Goal: Information Seeking & Learning: Learn about a topic

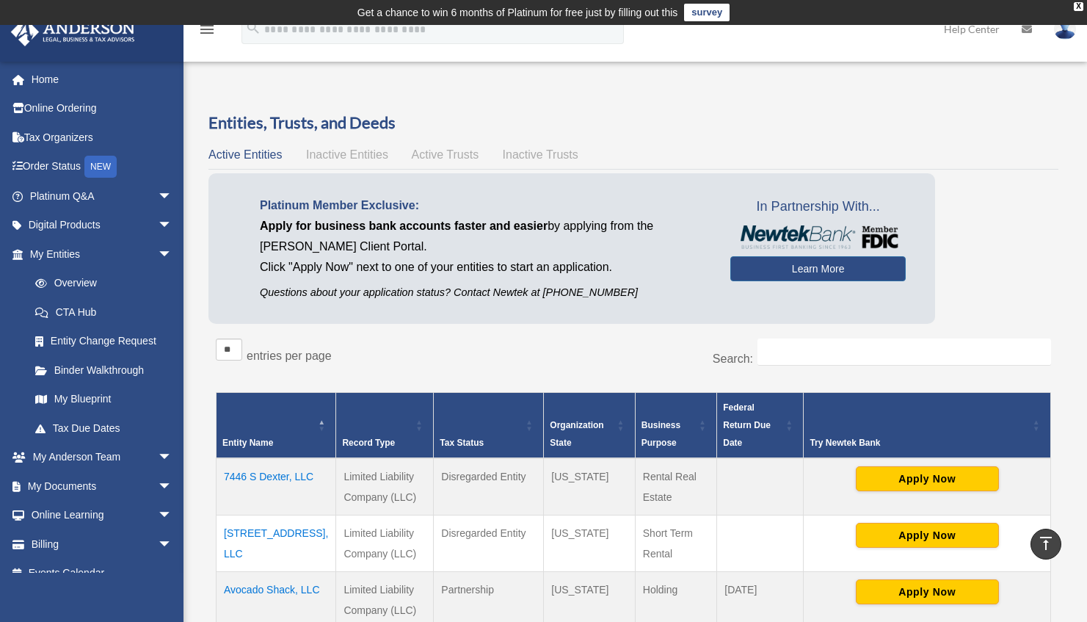
scroll to position [280, 0]
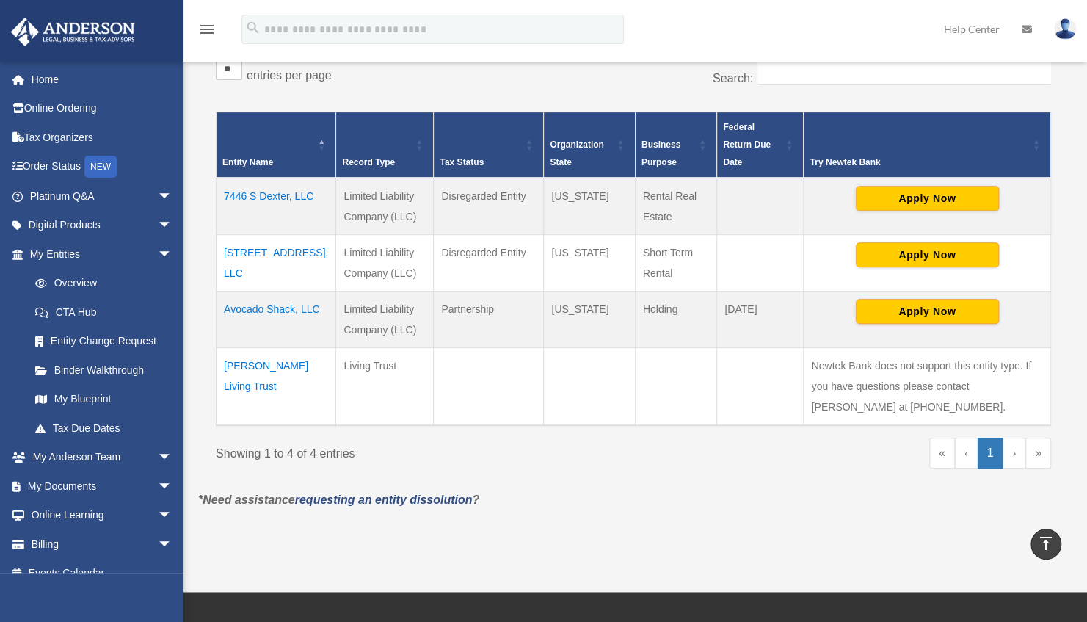
click at [246, 181] on td "7446 S Dexter, LLC" at bounding box center [276, 206] width 120 height 57
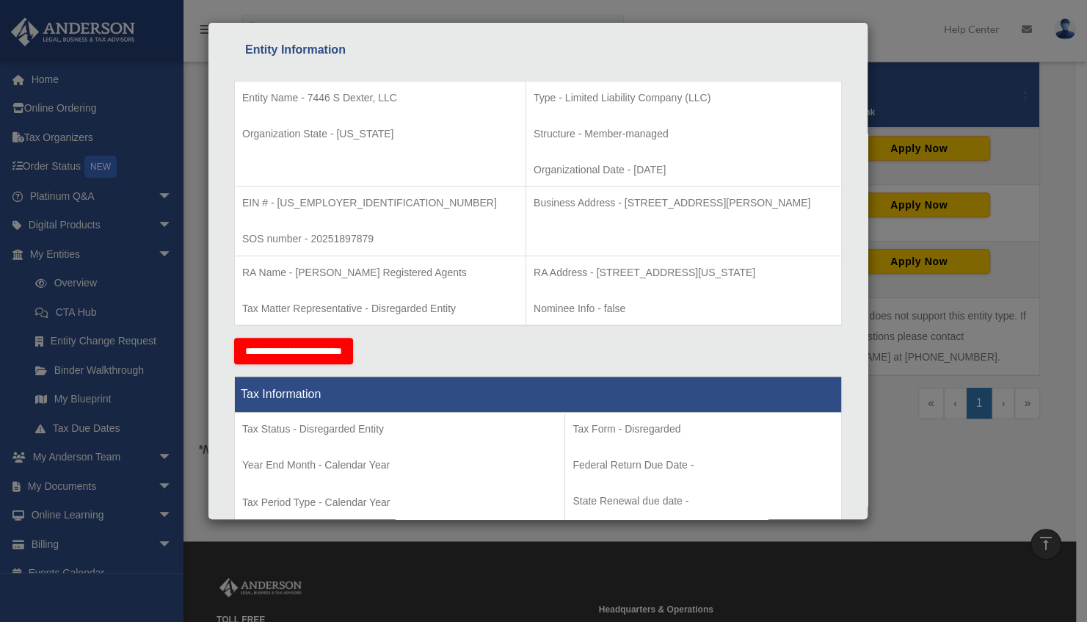
scroll to position [0, 0]
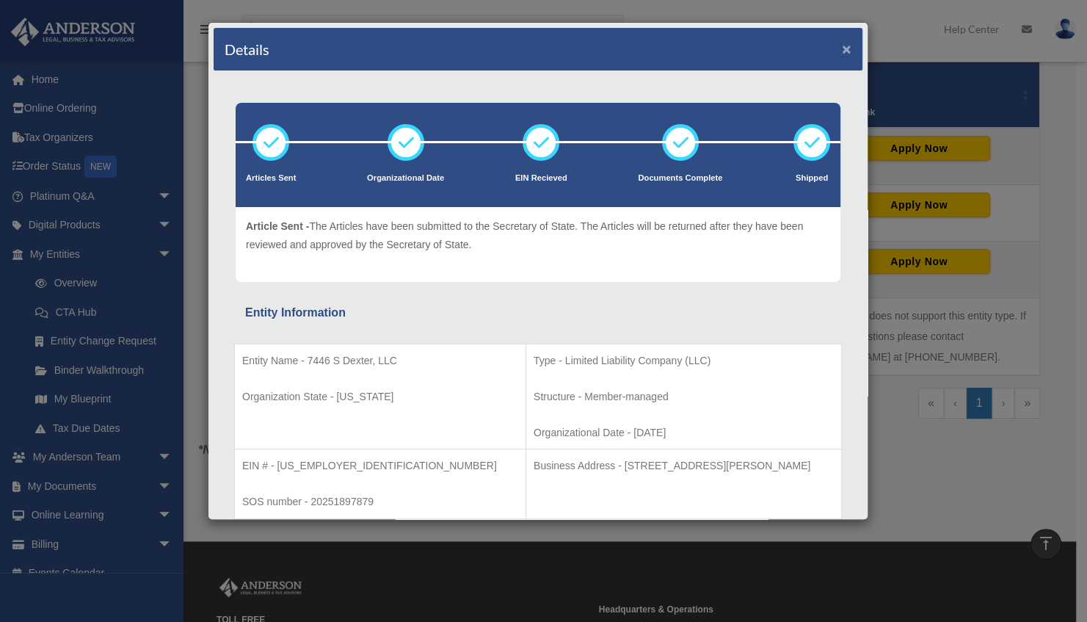
click at [842, 51] on button "×" at bounding box center [847, 48] width 10 height 15
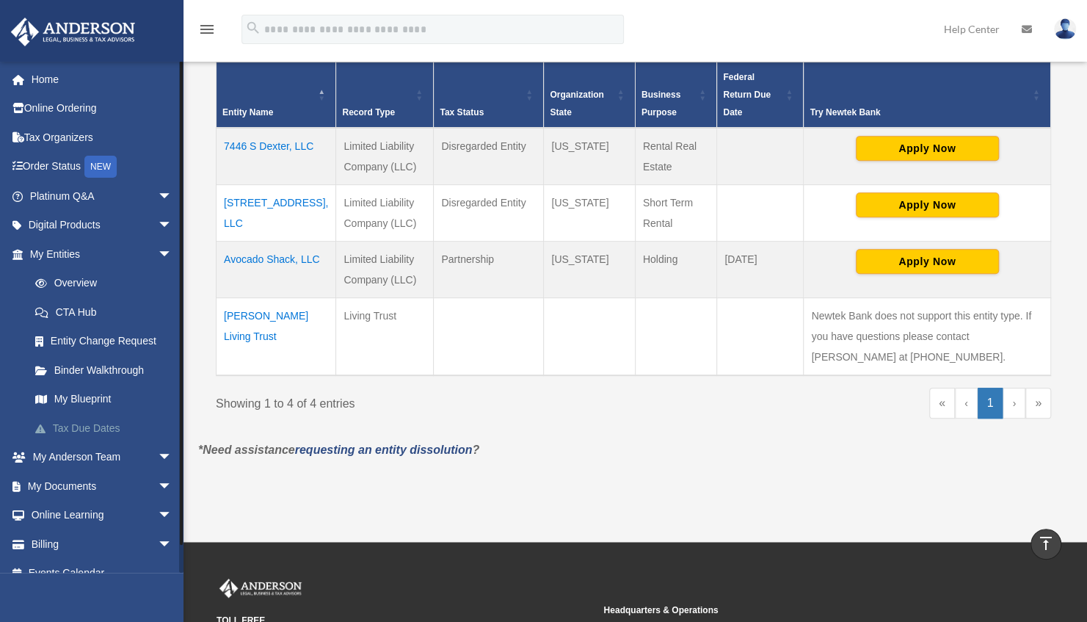
scroll to position [18, 0]
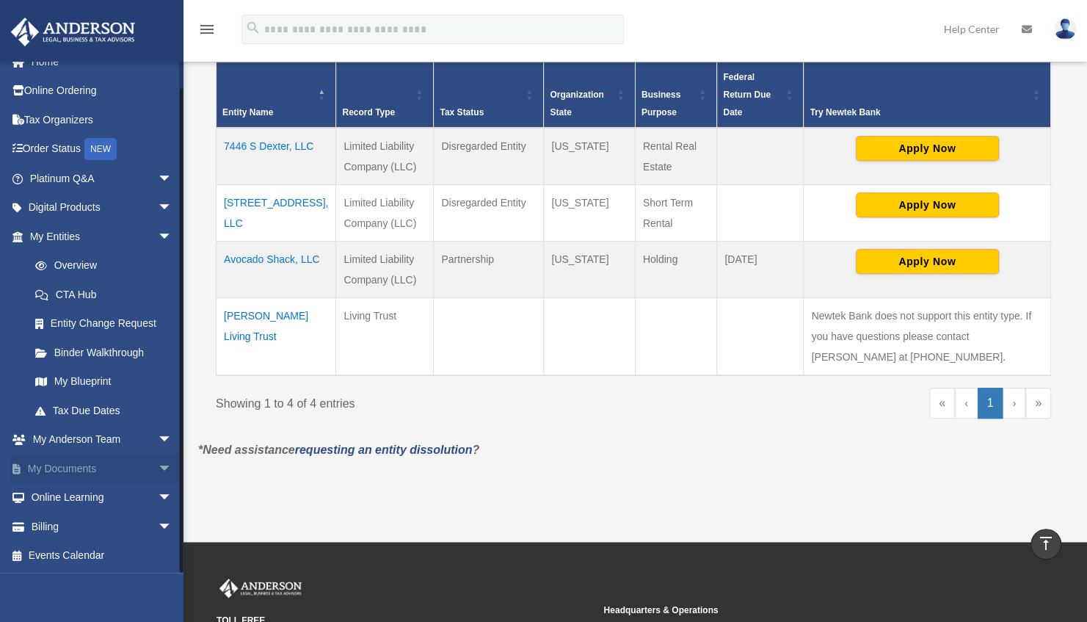
click at [158, 472] on span "arrow_drop_down" at bounding box center [172, 468] width 29 height 30
click at [71, 492] on link "Box" at bounding box center [108, 497] width 174 height 29
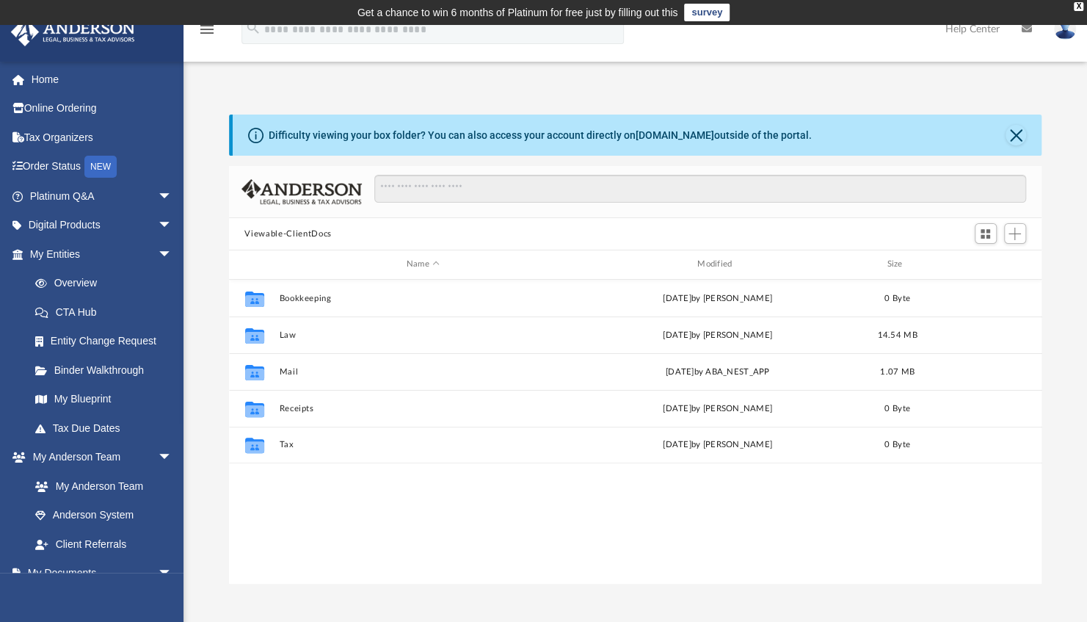
scroll to position [322, 801]
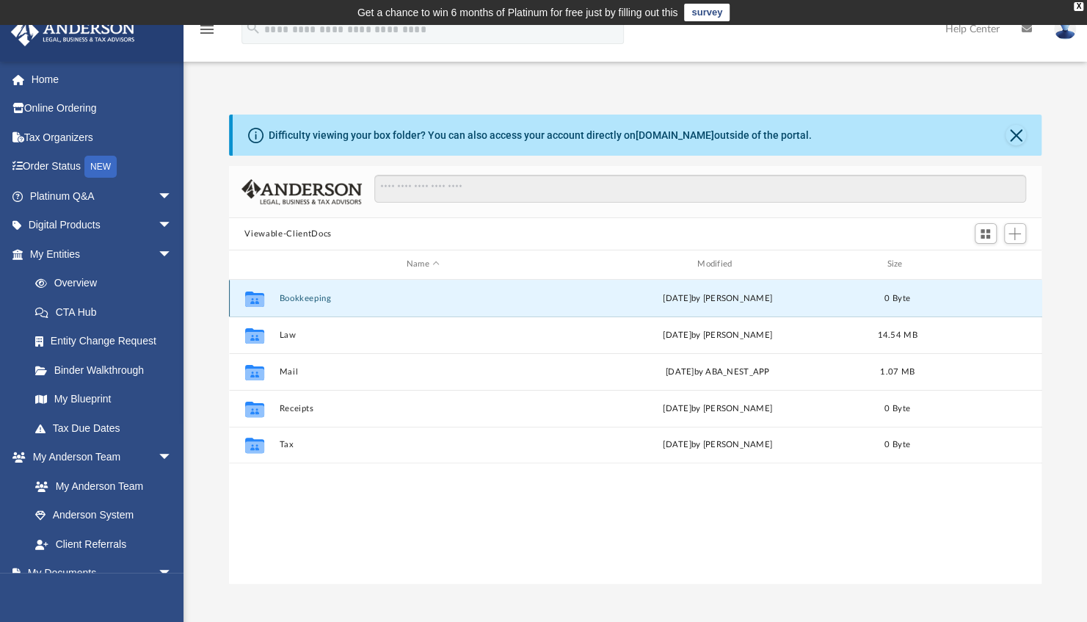
click at [292, 296] on button "Bookkeeping" at bounding box center [423, 299] width 288 height 10
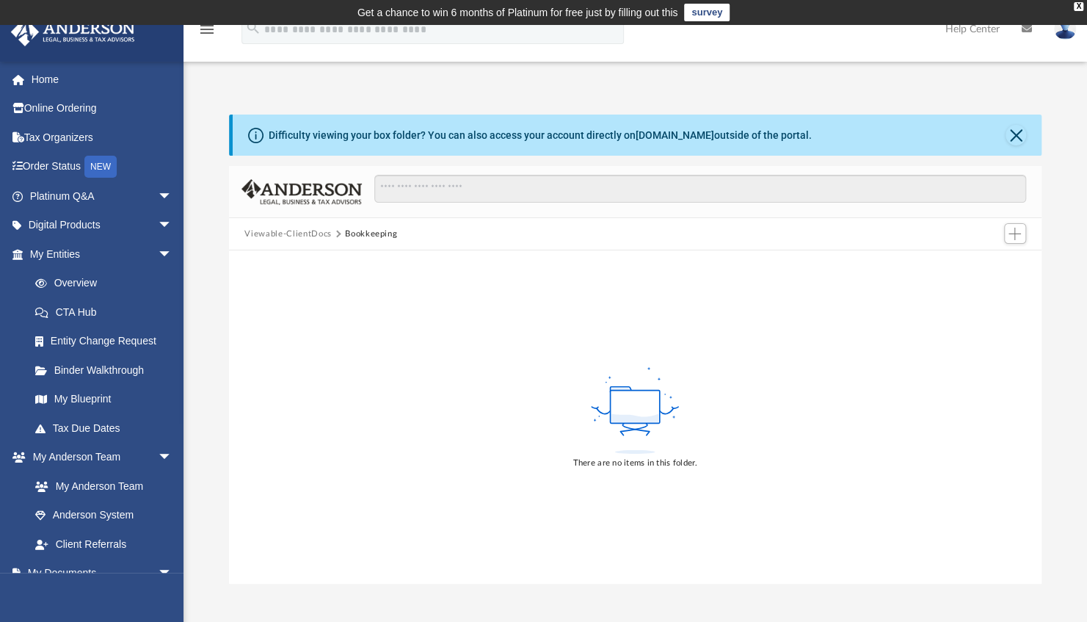
click at [296, 235] on button "Viewable-ClientDocs" at bounding box center [287, 233] width 87 height 13
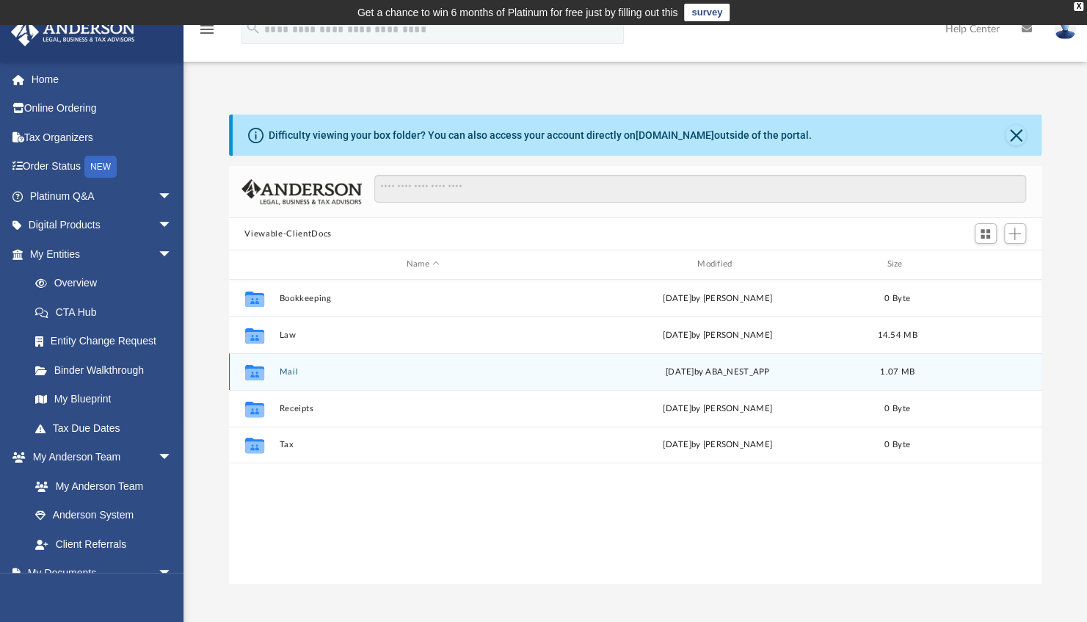
click at [288, 371] on button "Mail" at bounding box center [423, 372] width 288 height 10
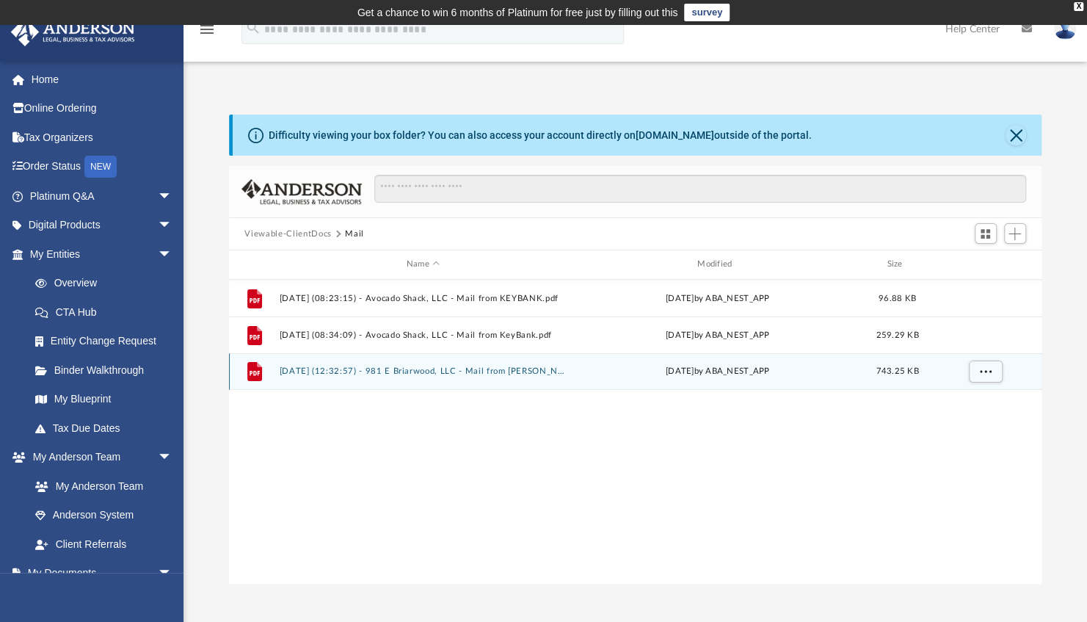
click at [333, 374] on button "[DATE] (12:32:57) - 981 E Briarwood, LLC - Mail from [PERSON_NAME]-[PERSON_NAME…" at bounding box center [423, 371] width 288 height 10
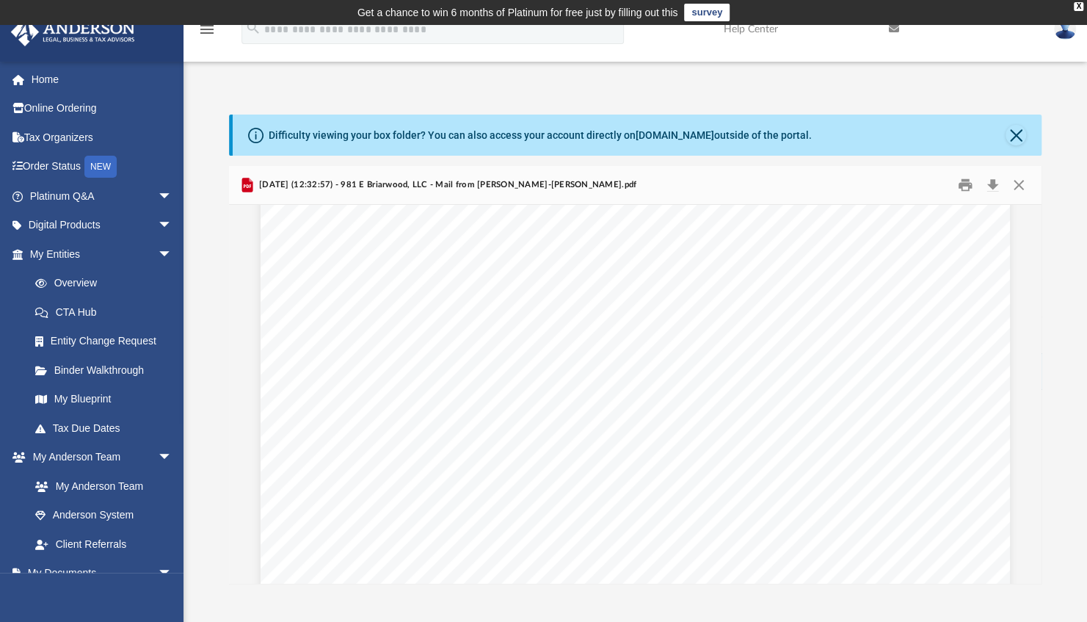
scroll to position [0, 0]
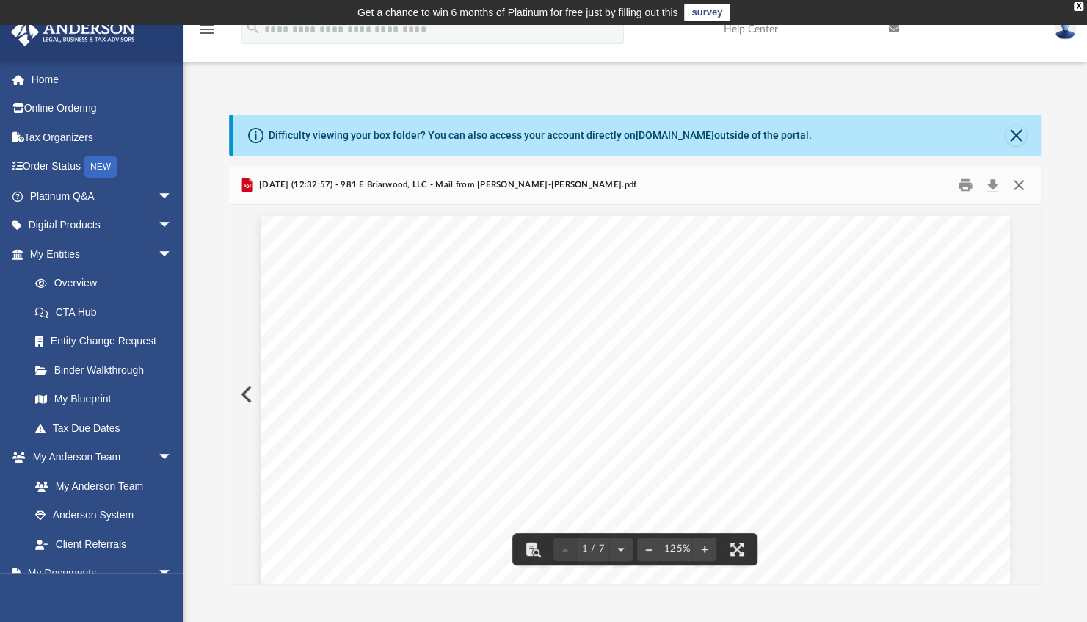
click at [1020, 188] on button "Close" at bounding box center [1018, 185] width 26 height 23
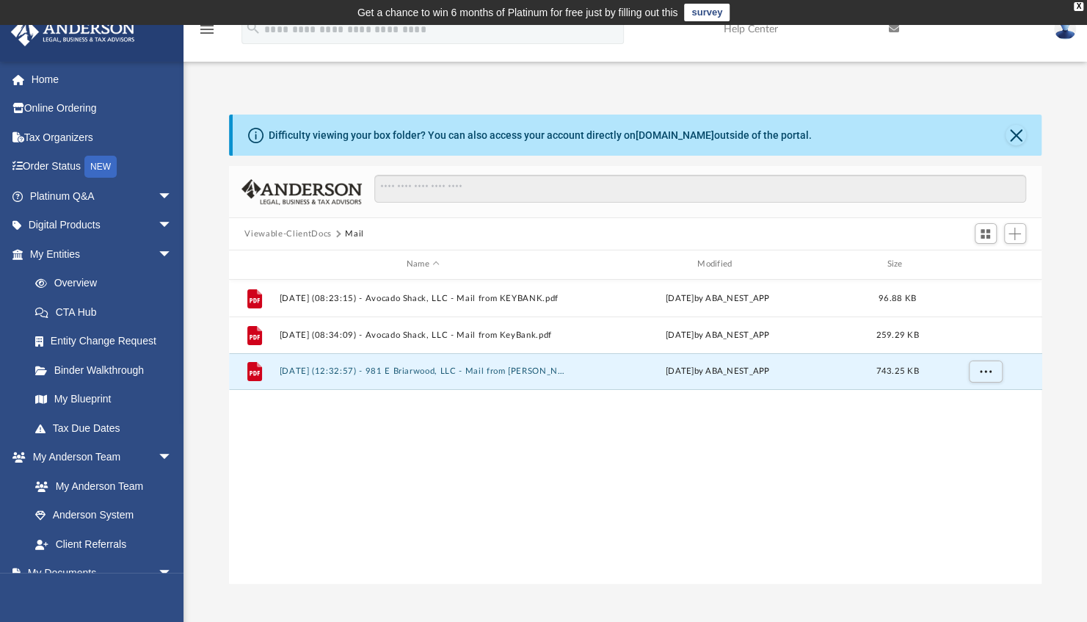
click at [298, 238] on button "Viewable-ClientDocs" at bounding box center [287, 233] width 87 height 13
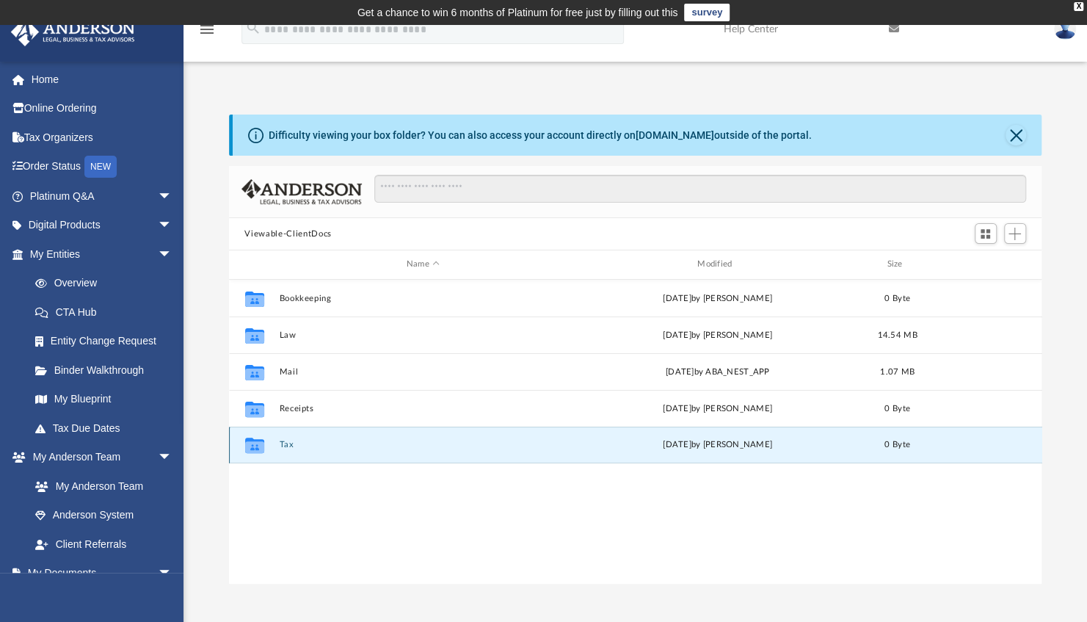
click at [288, 442] on button "Tax" at bounding box center [423, 445] width 288 height 10
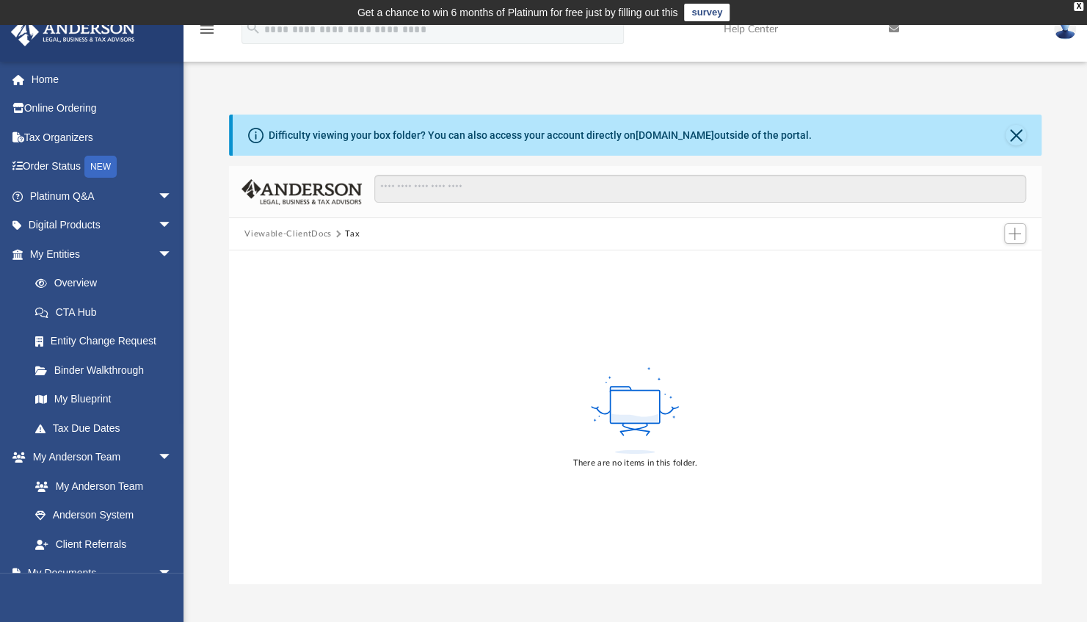
click at [290, 233] on button "Viewable-ClientDocs" at bounding box center [287, 233] width 87 height 13
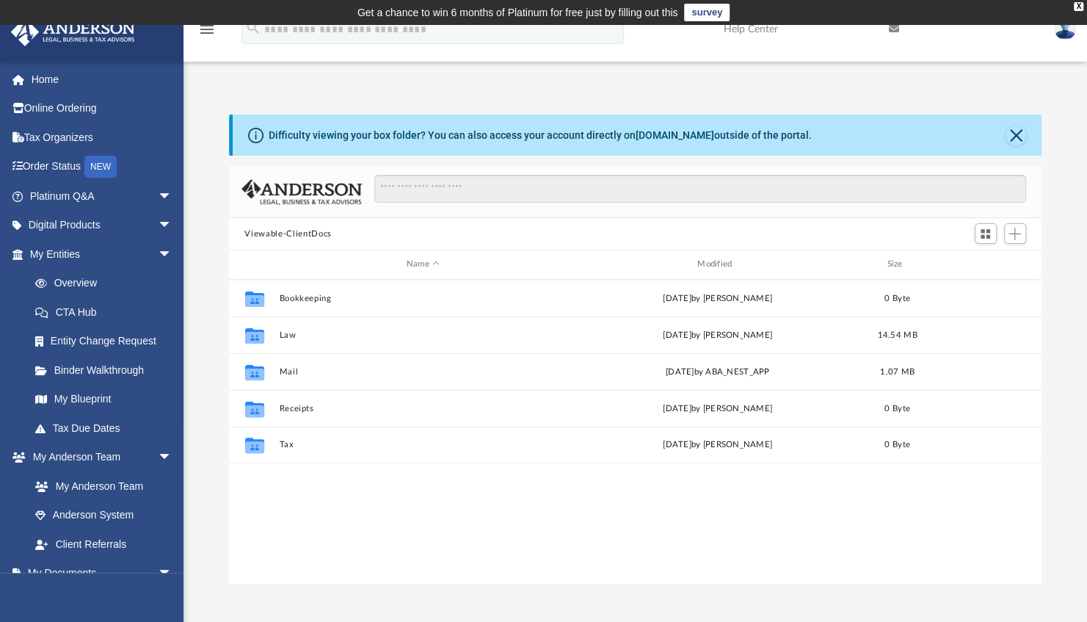
scroll to position [322, 801]
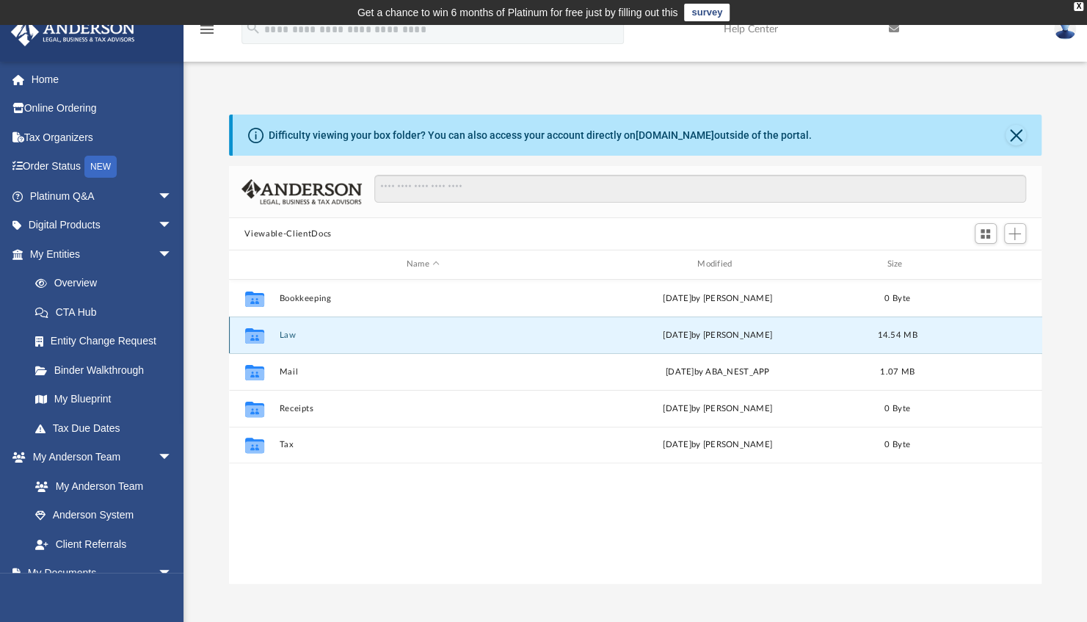
click at [288, 337] on button "Law" at bounding box center [423, 335] width 288 height 10
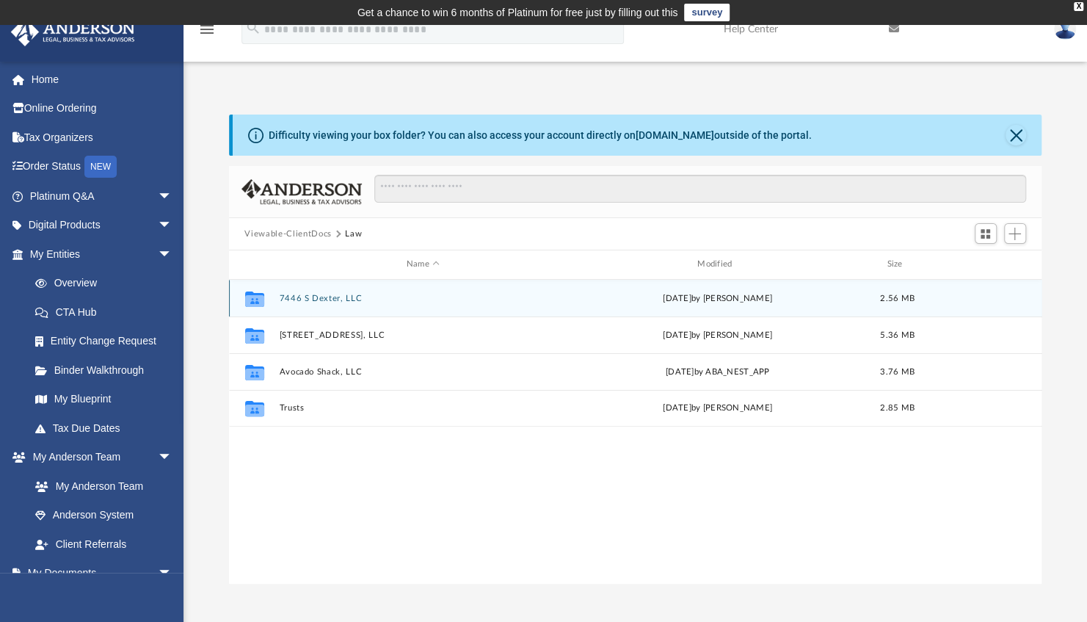
click at [344, 300] on button "7446 S Dexter, LLC" at bounding box center [423, 299] width 288 height 10
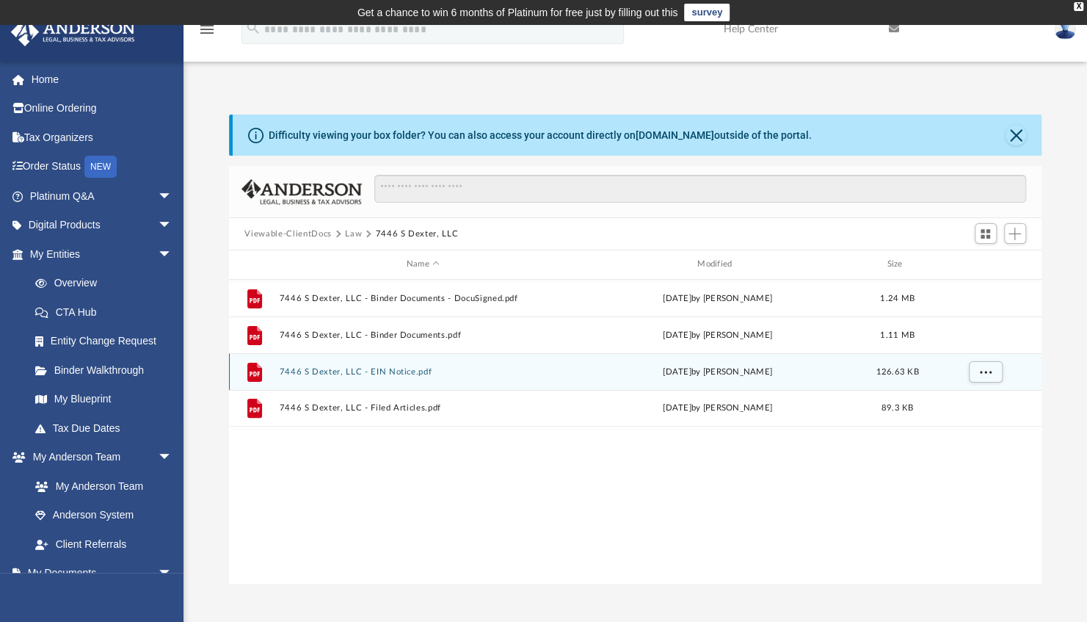
click at [358, 371] on button "7446 S Dexter, LLC - EIN Notice.pdf" at bounding box center [423, 372] width 288 height 10
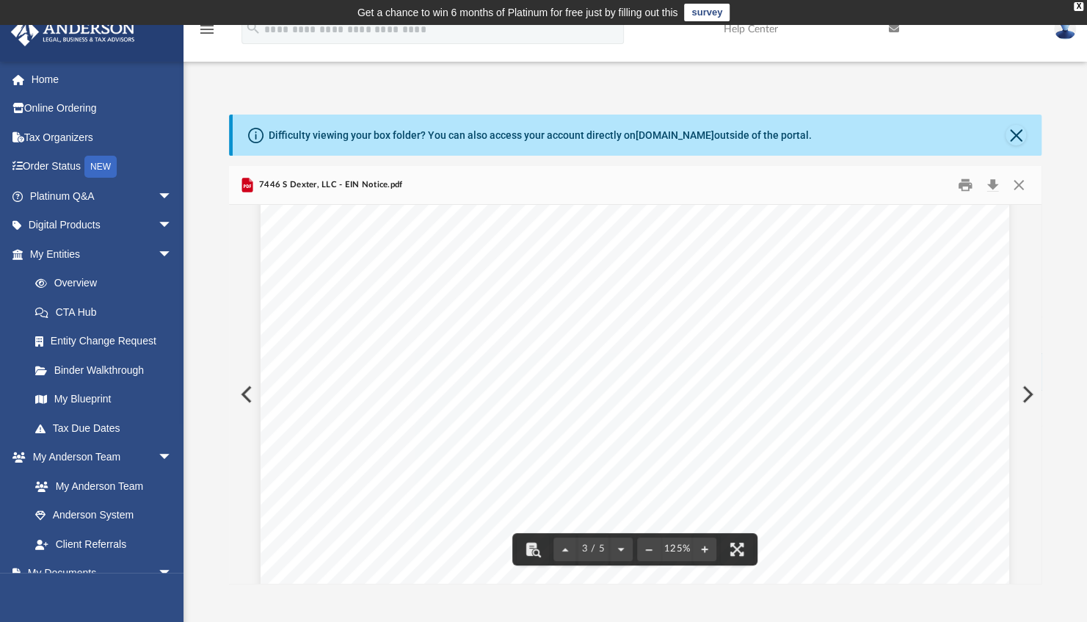
scroll to position [2469, 0]
click at [1022, 183] on button "Close" at bounding box center [1018, 185] width 26 height 23
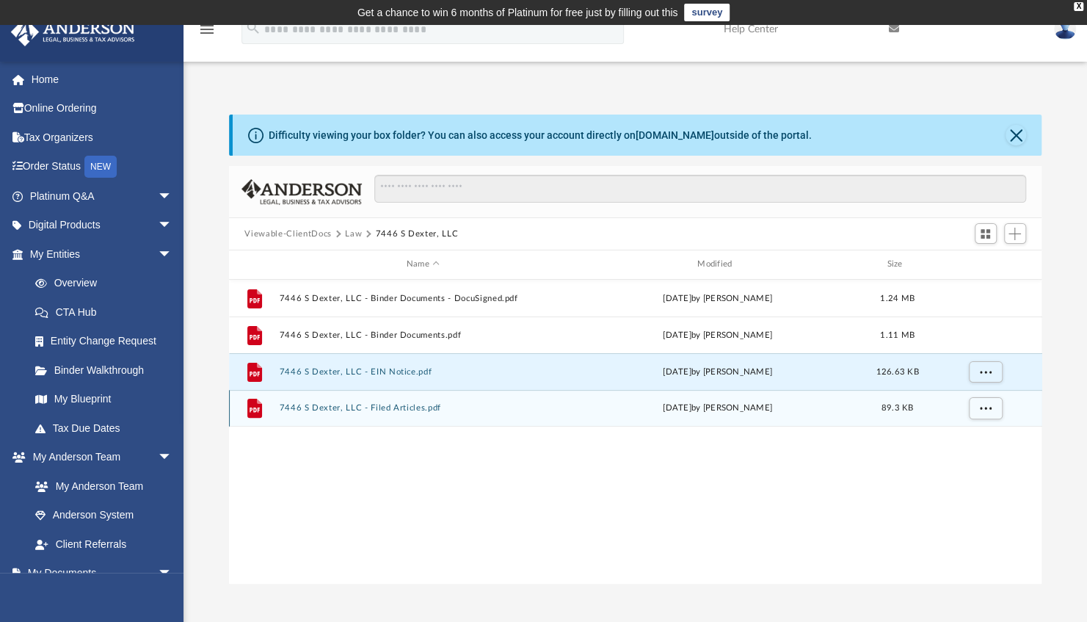
click at [389, 410] on button "7446 S Dexter, LLC - Filed Articles.pdf" at bounding box center [423, 408] width 288 height 10
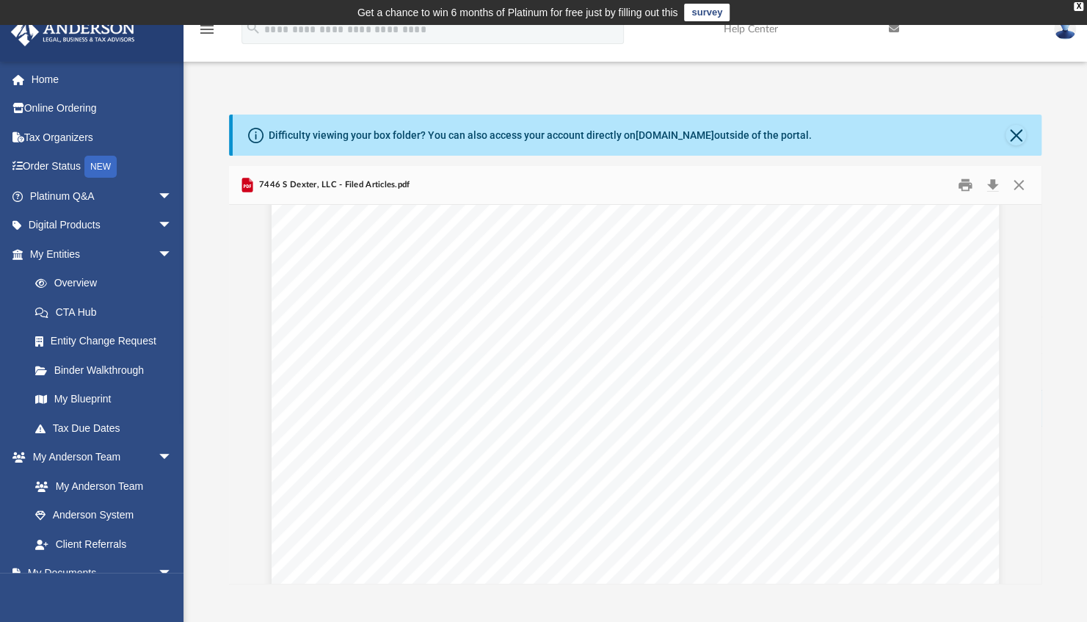
scroll to position [1611, 0]
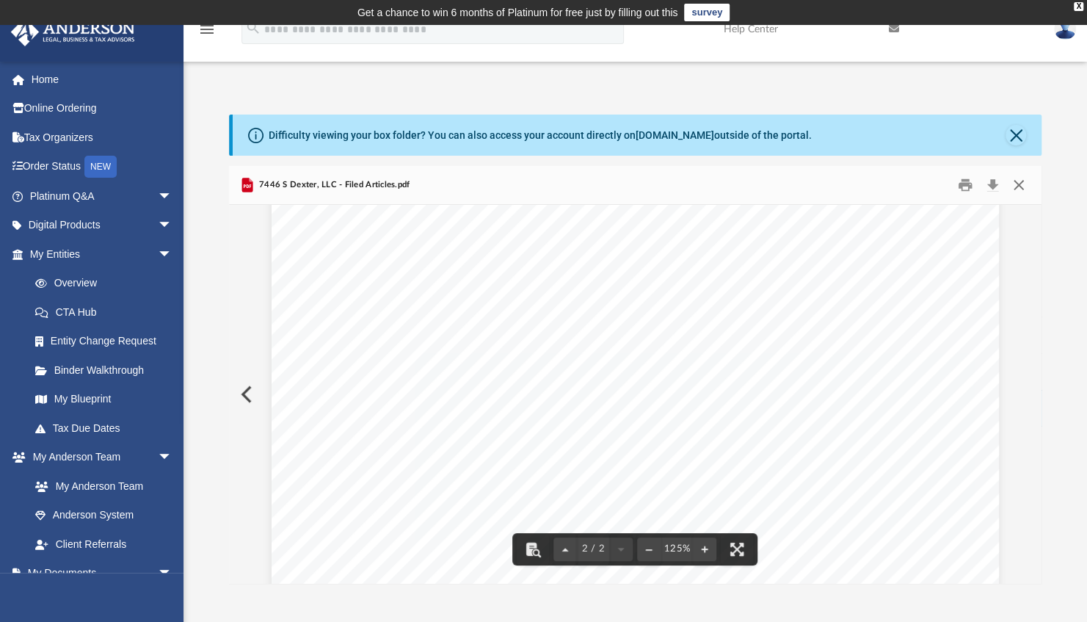
click at [1016, 182] on button "Close" at bounding box center [1018, 185] width 26 height 23
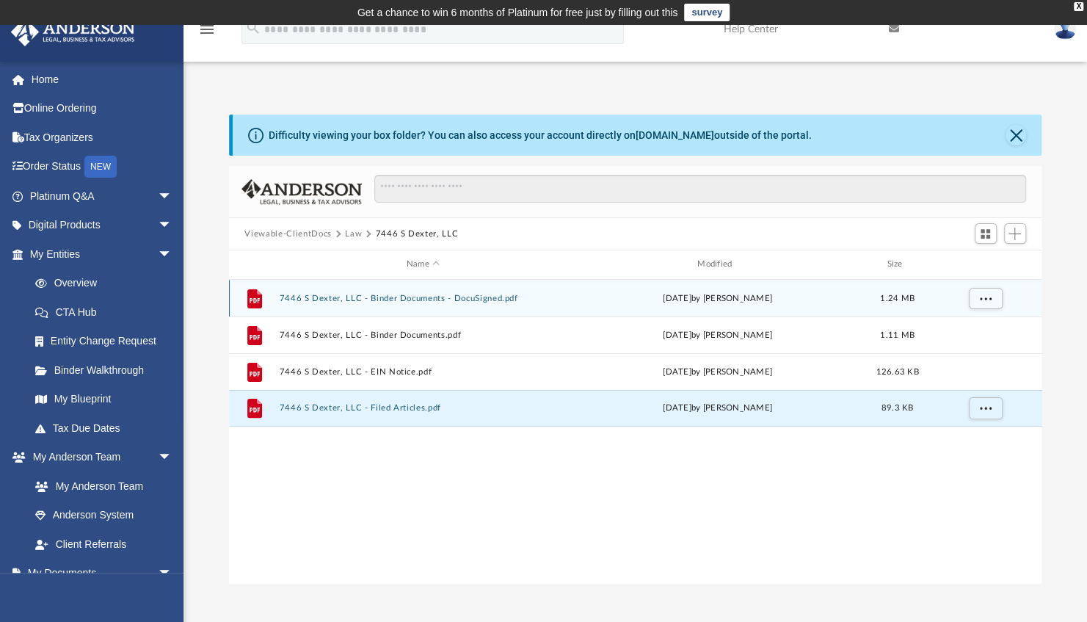
click at [396, 302] on button "7446 S Dexter, LLC - Binder Documents - DocuSigned.pdf" at bounding box center [423, 299] width 288 height 10
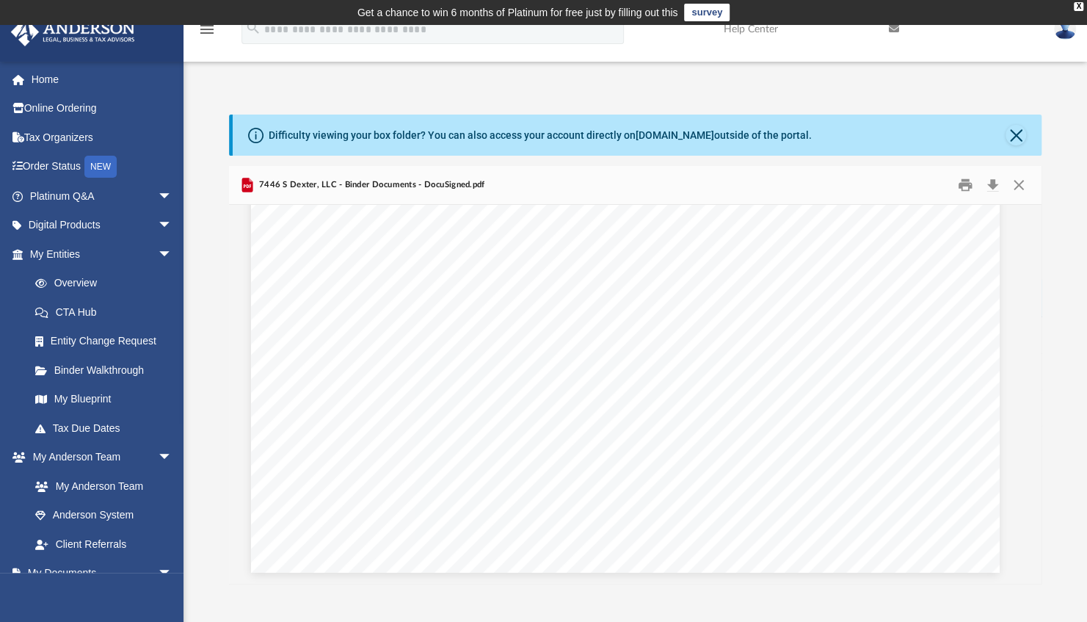
scroll to position [1603, 10]
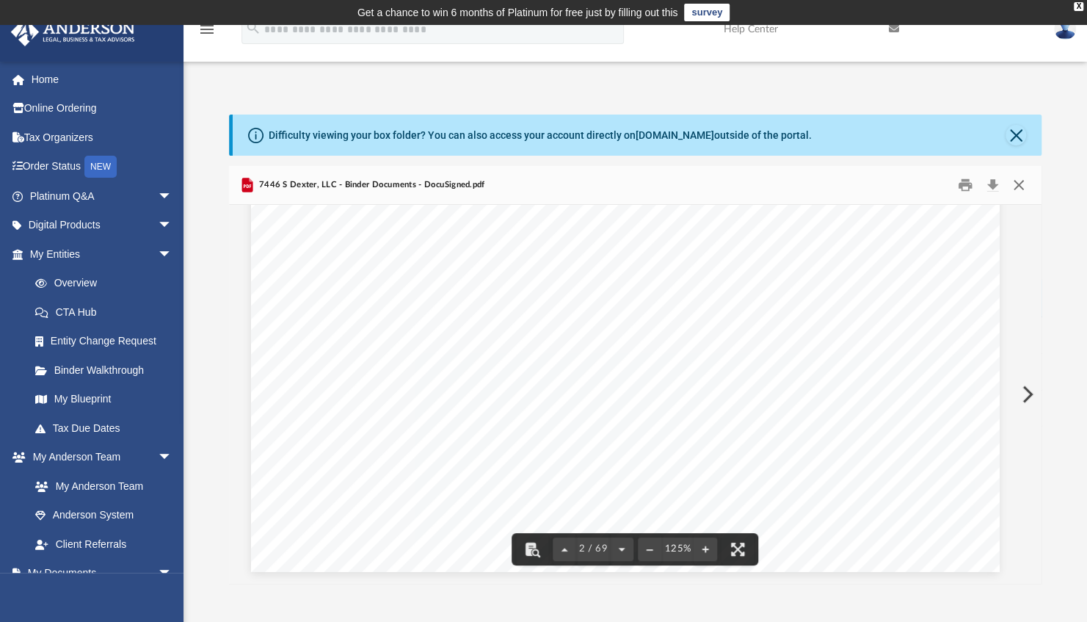
click at [1014, 186] on button "Close" at bounding box center [1018, 185] width 26 height 23
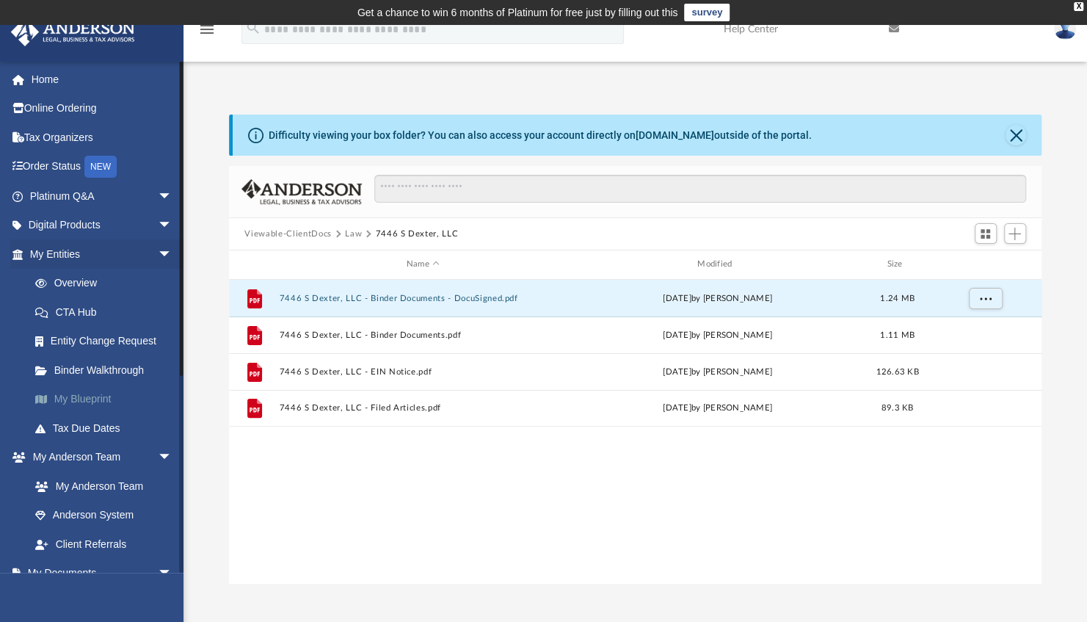
click at [91, 399] on link "My Blueprint" at bounding box center [108, 399] width 174 height 29
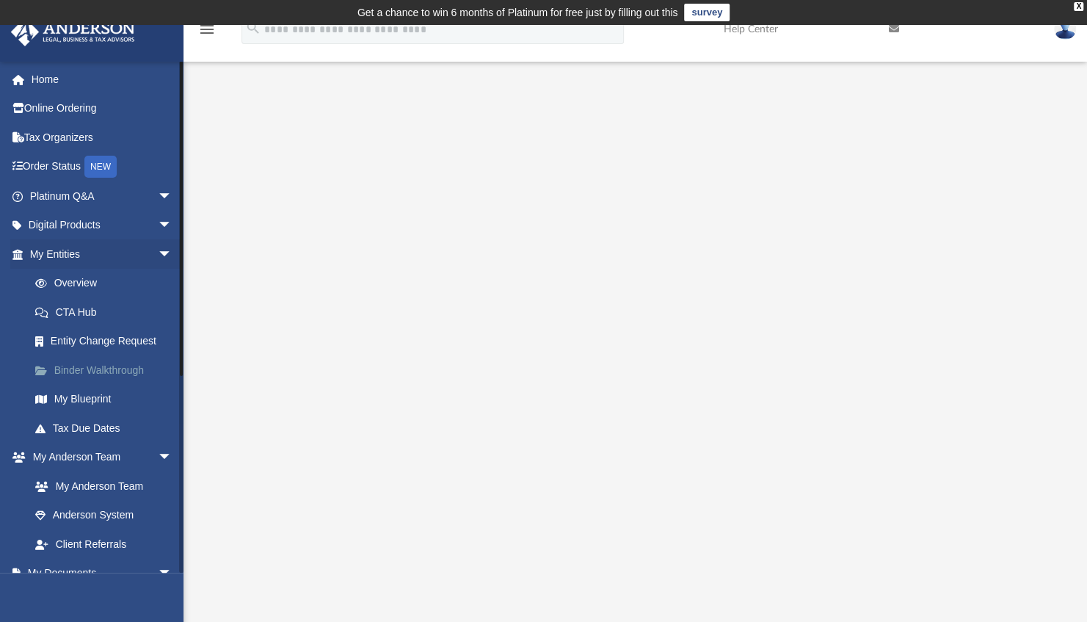
click at [66, 373] on link "Binder Walkthrough" at bounding box center [108, 369] width 174 height 29
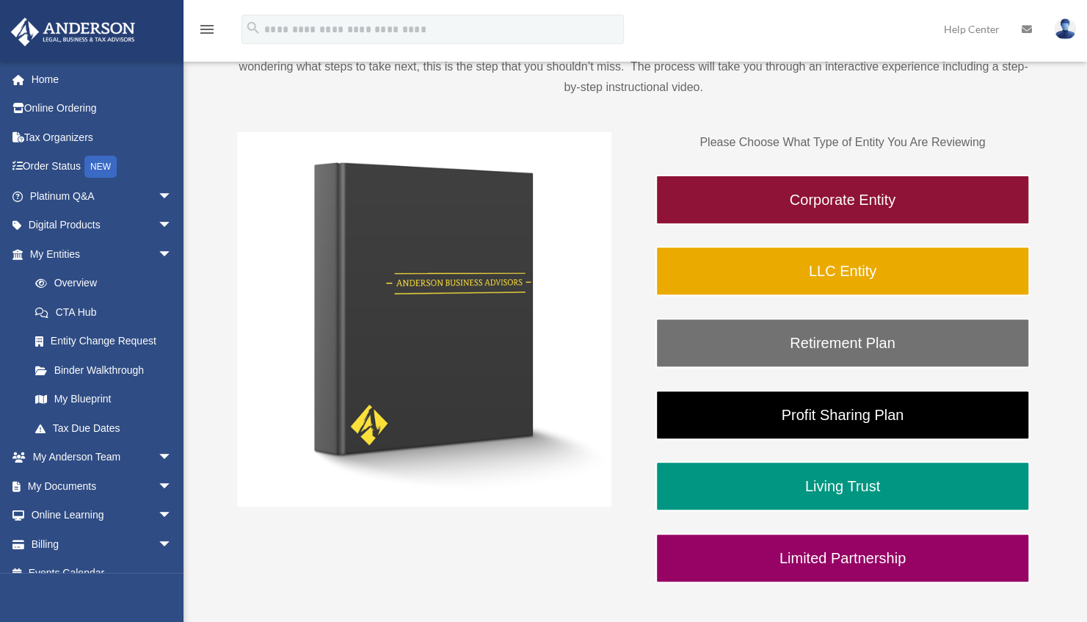
scroll to position [197, 0]
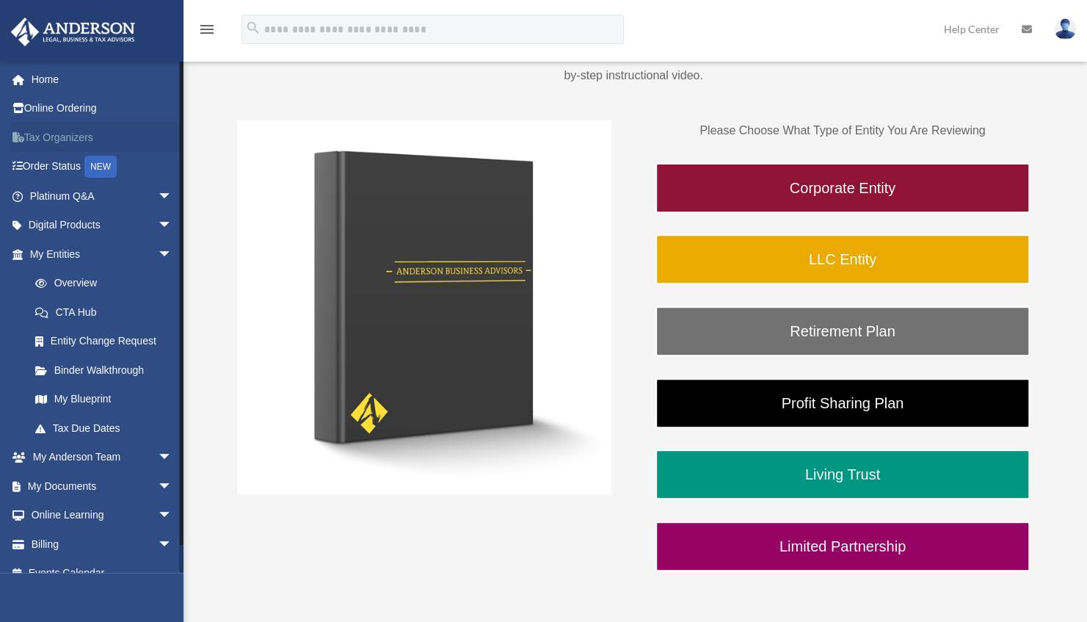
click at [42, 138] on link "Tax Organizers" at bounding box center [102, 137] width 184 height 29
